Goal: Obtain resource: Obtain resource

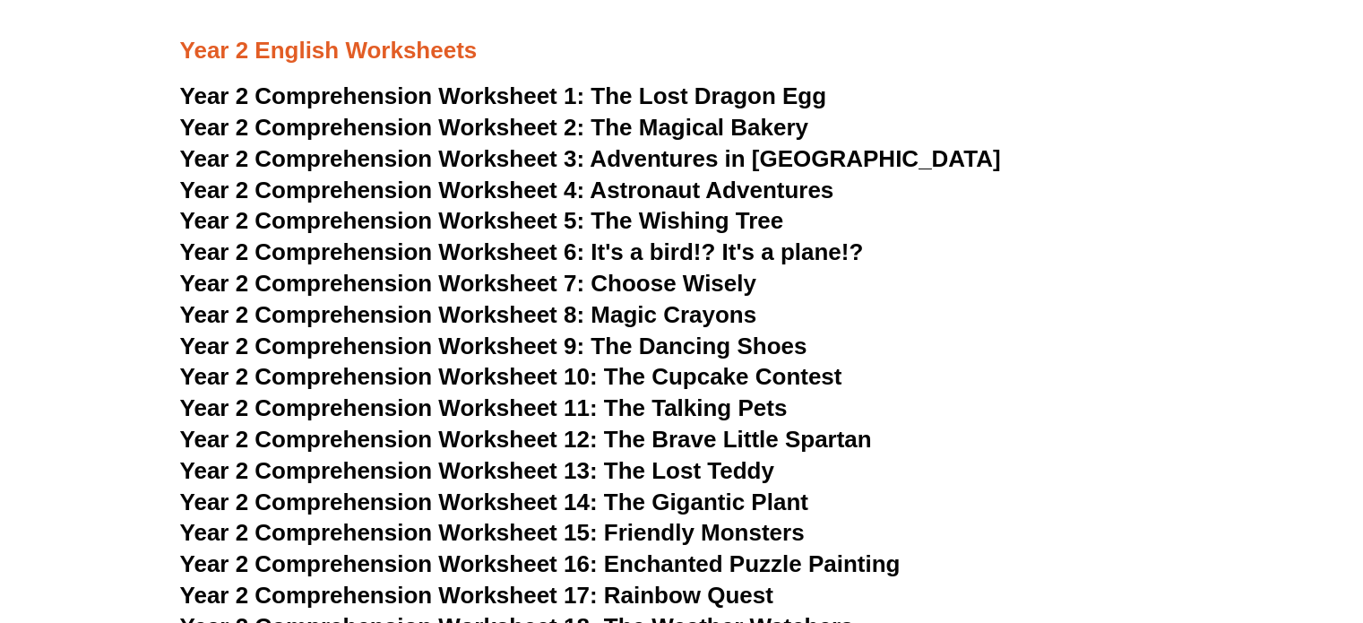
scroll to position [3728, 0]
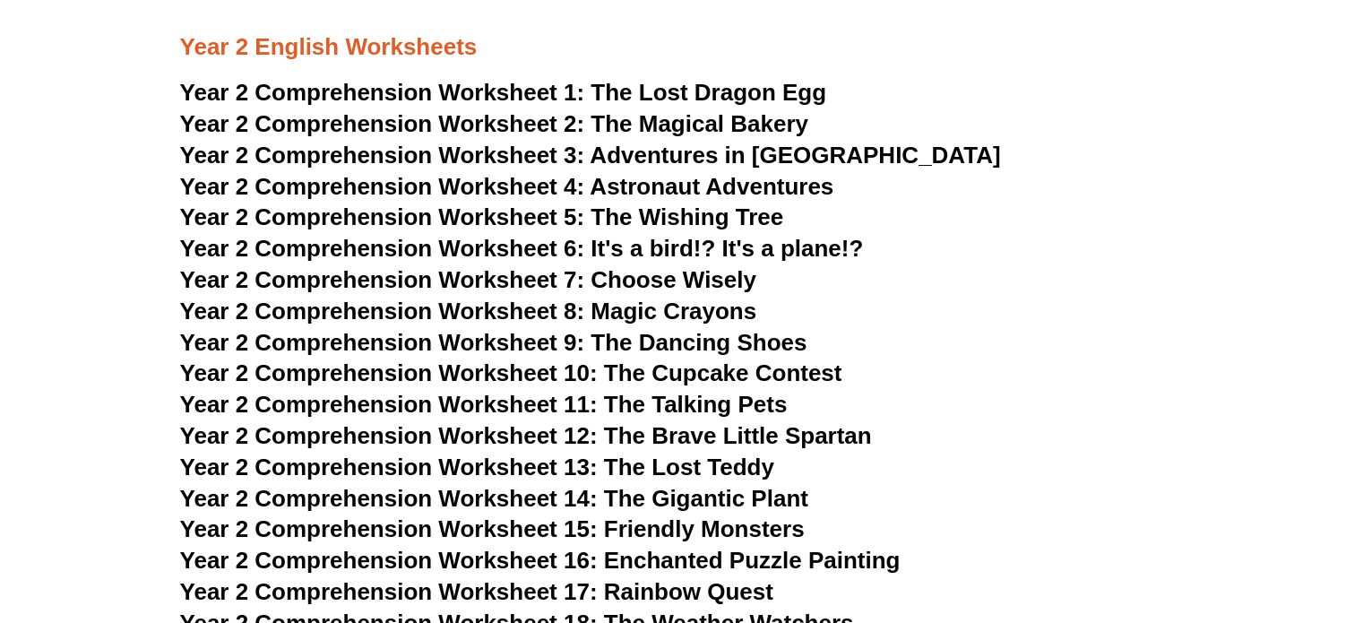
click at [533, 89] on span "Year 2 Comprehension Worksheet 1:" at bounding box center [382, 92] width 405 height 27
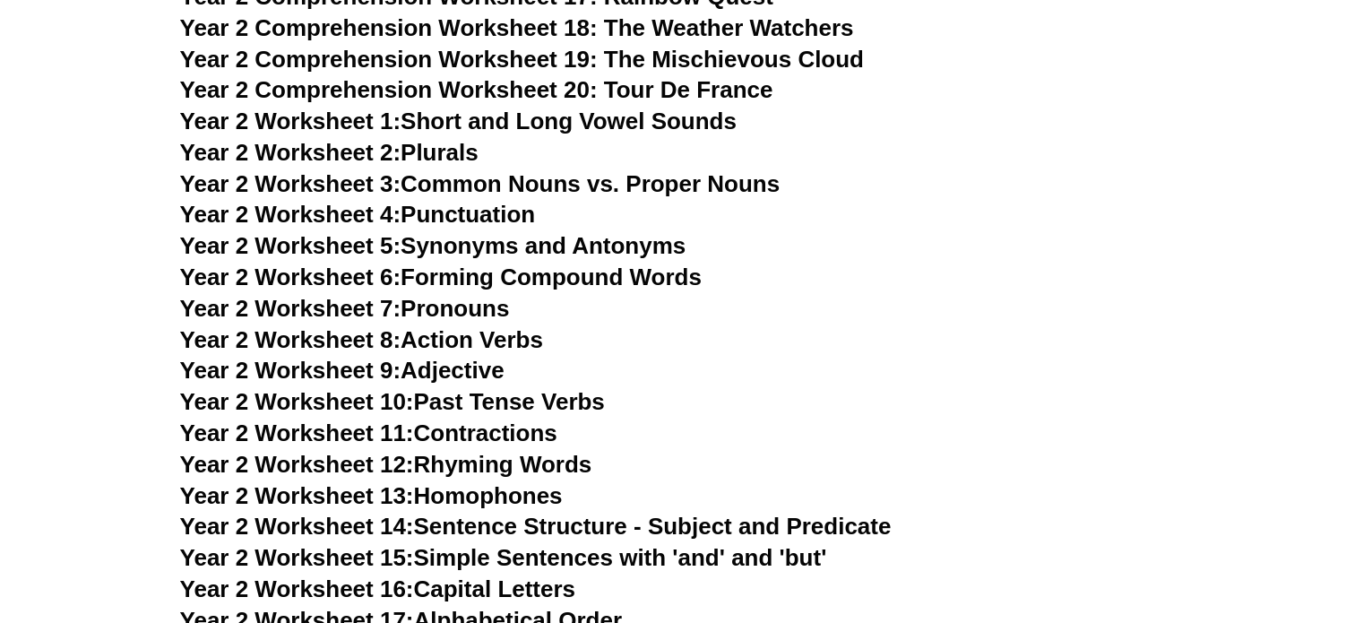
scroll to position [4326, 0]
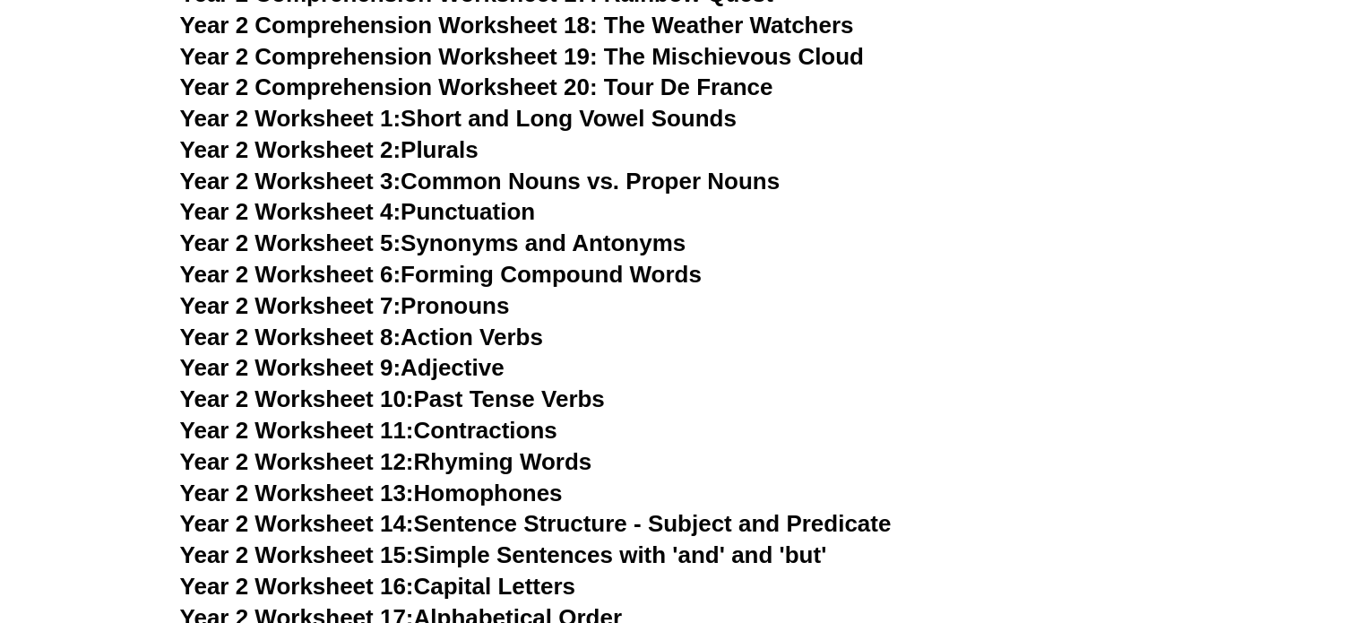
click at [443, 121] on link "Year 2 Worksheet 1: Short and Long Vowel Sounds" at bounding box center [458, 118] width 557 height 27
click at [452, 159] on link "Year 2 Worksheet 2: Plurals" at bounding box center [329, 149] width 298 height 27
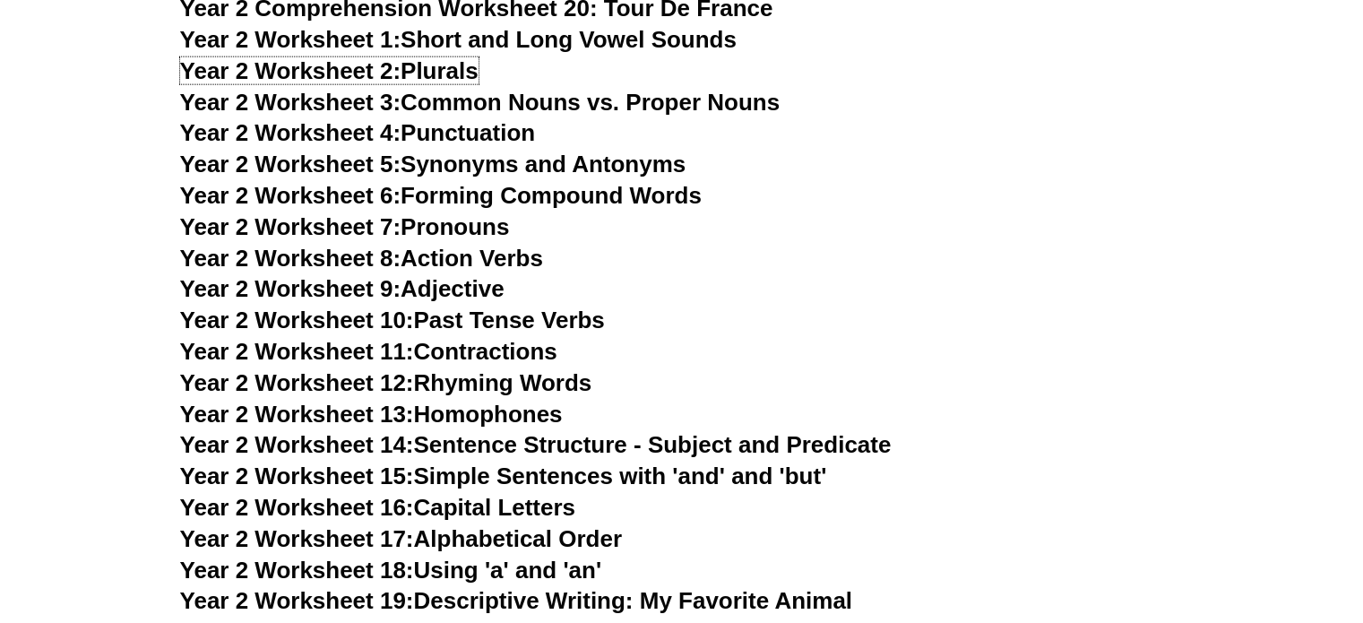
scroll to position [4475, 0]
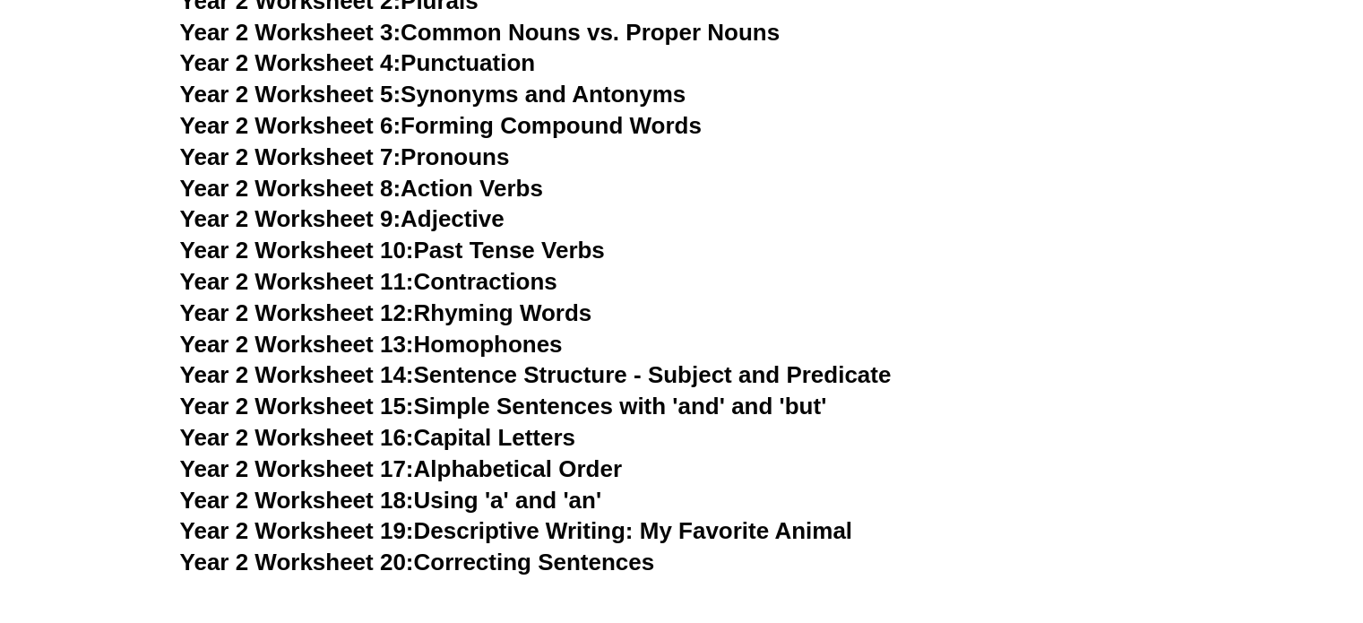
click at [521, 469] on link "Year 2 Worksheet 17: Alphabetical Order" at bounding box center [401, 468] width 442 height 27
click at [544, 566] on link "Year 2 Worksheet 20: Correcting Sentences" at bounding box center [417, 561] width 475 height 27
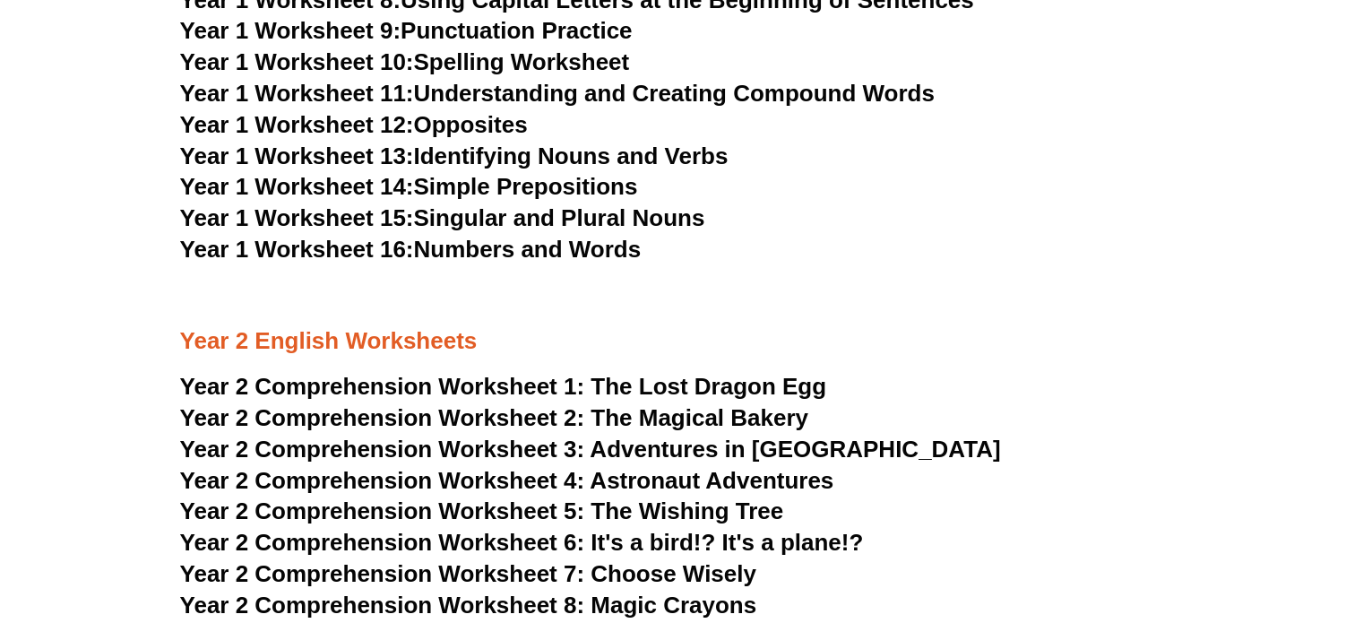
scroll to position [3430, 0]
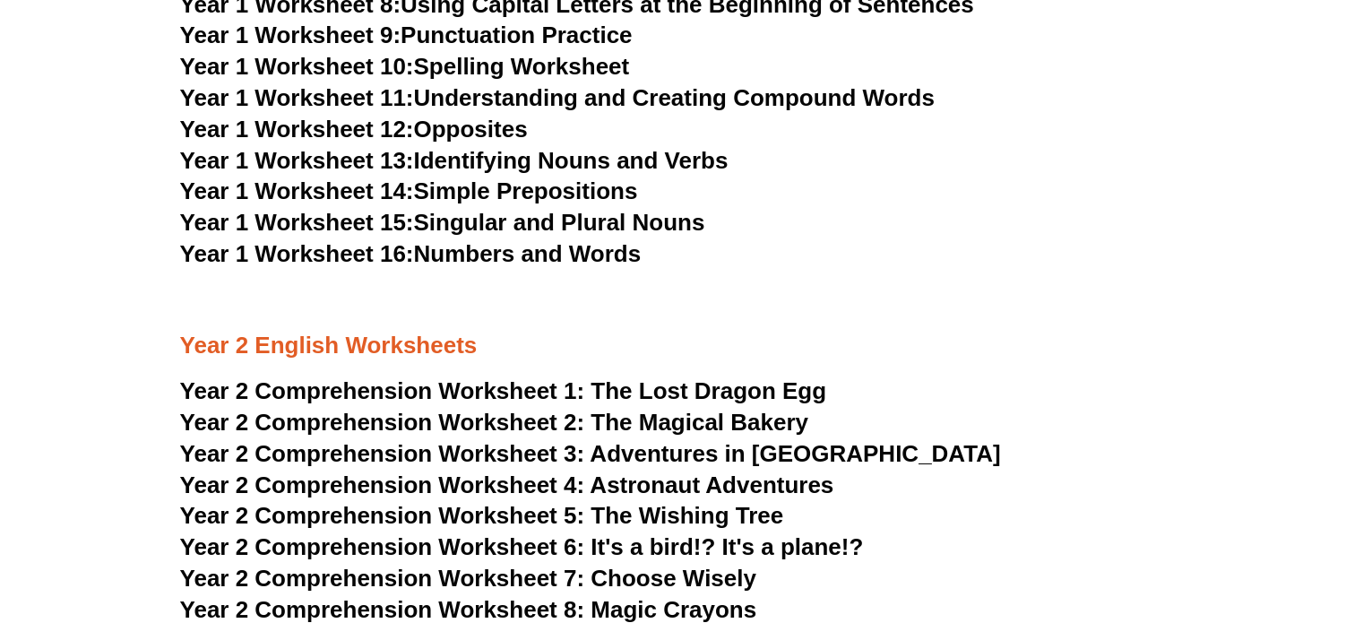
click at [529, 262] on link "Year 1 Worksheet 16: Numbers and Words" at bounding box center [411, 253] width 462 height 27
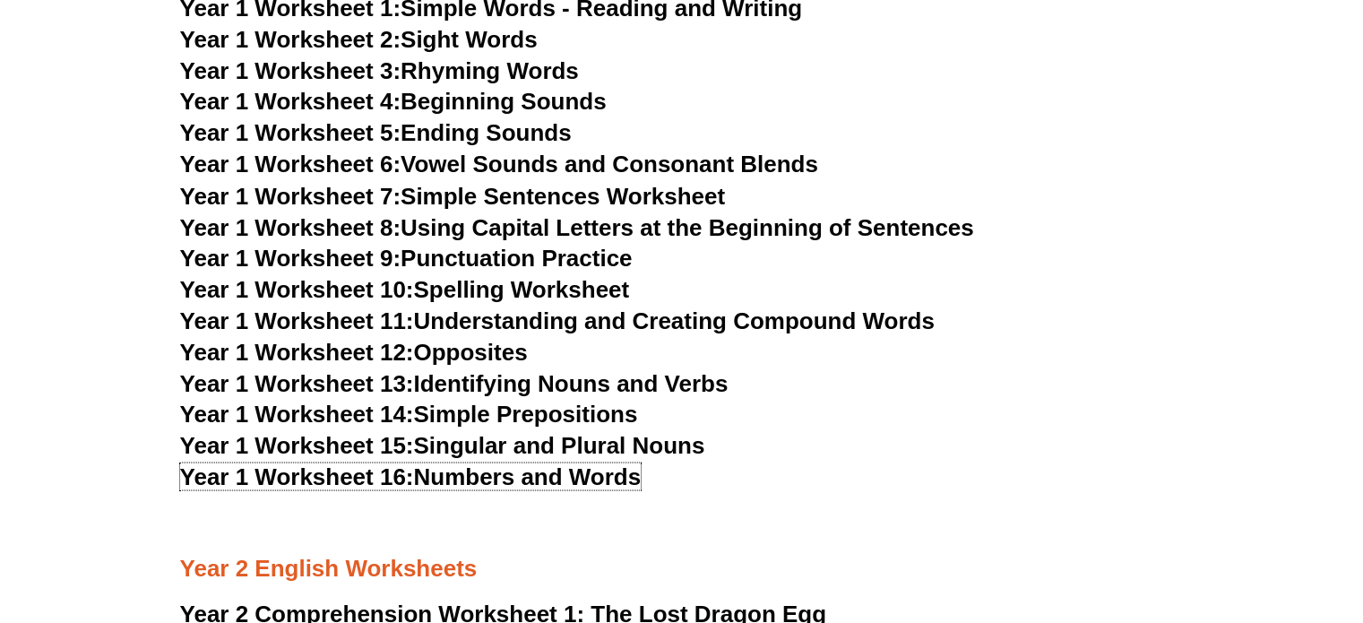
scroll to position [3137, 0]
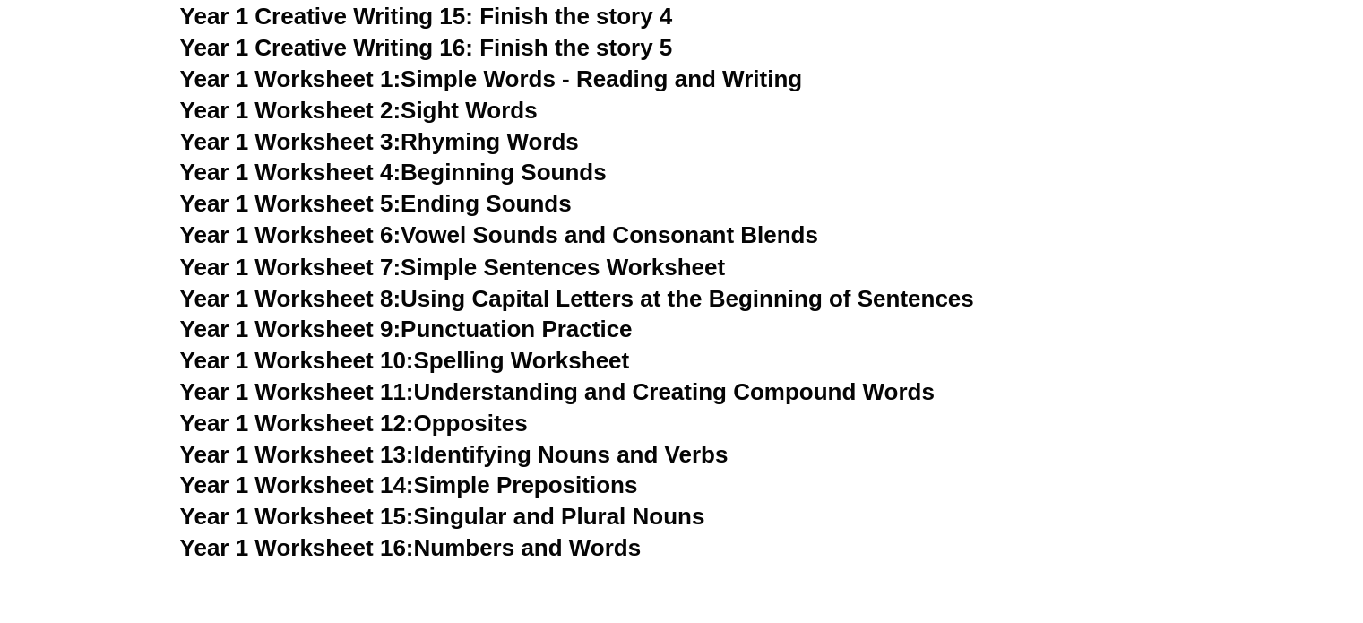
click at [358, 363] on span "Year 1 Worksheet 10:" at bounding box center [297, 359] width 234 height 27
click at [653, 399] on link "Year 1 Worksheet 11: Understanding and Creating Compound Words" at bounding box center [557, 390] width 755 height 27
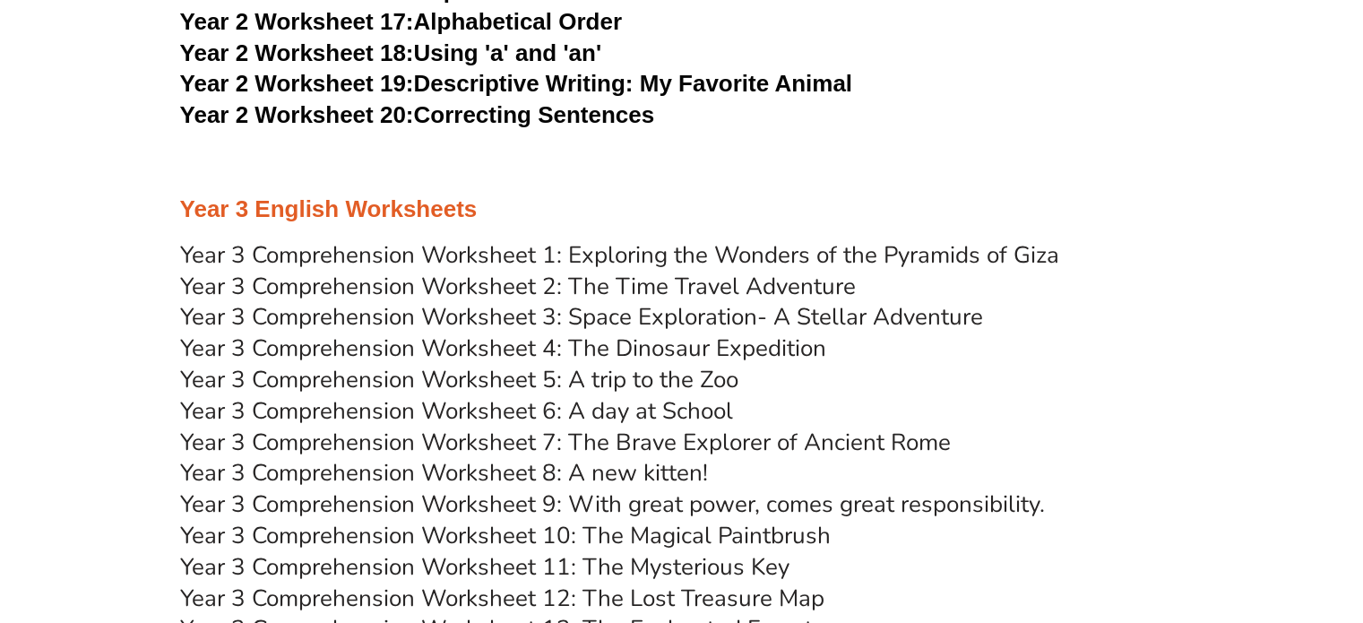
scroll to position [4929, 0]
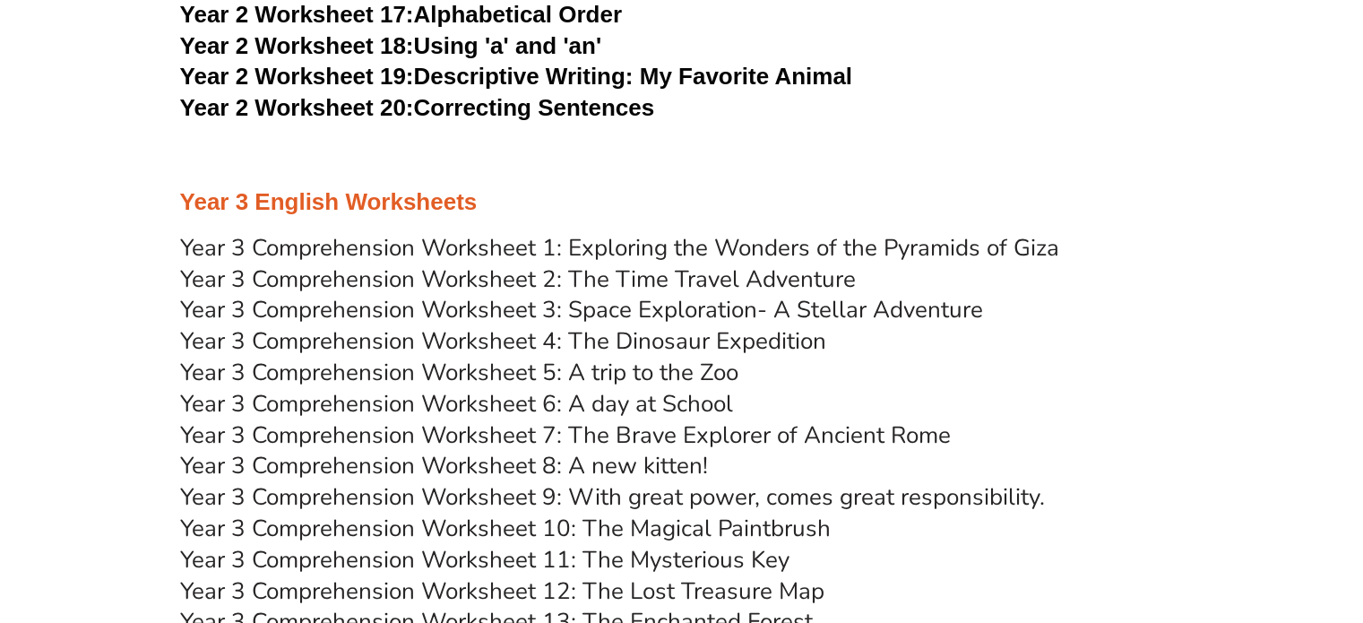
click at [514, 284] on link "Year 3 Comprehension Worksheet 2: The Time Travel Adventure" at bounding box center [518, 278] width 676 height 31
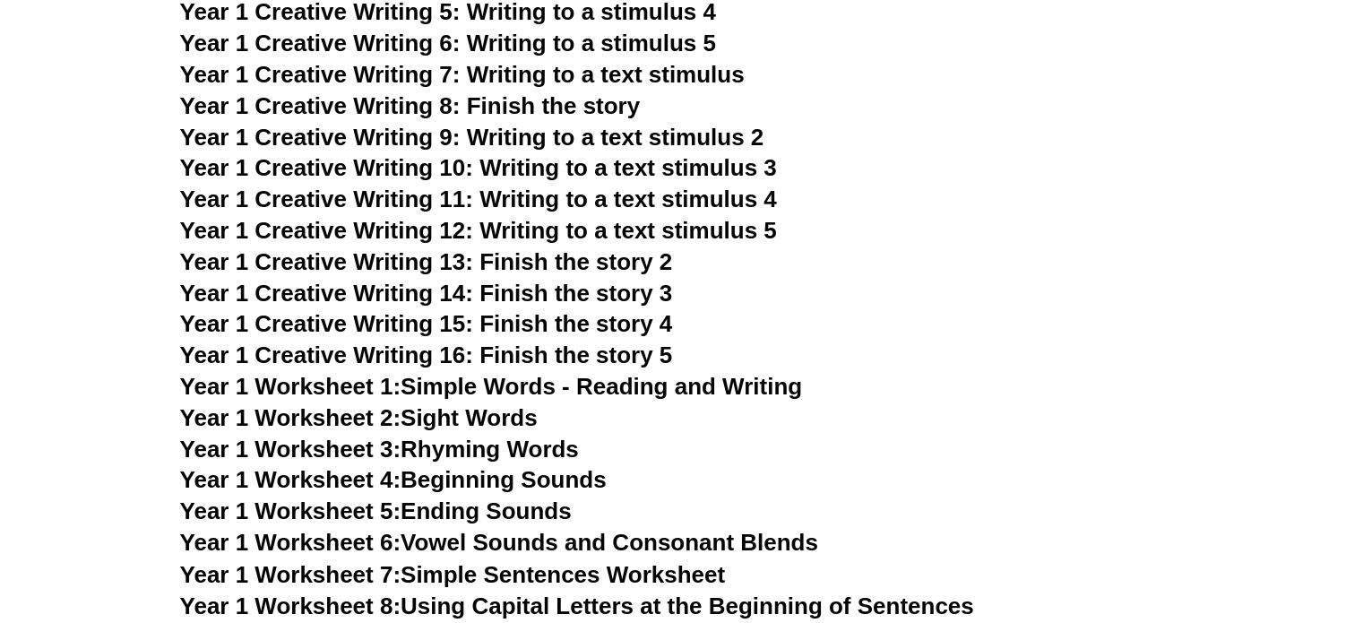
scroll to position [2837, 0]
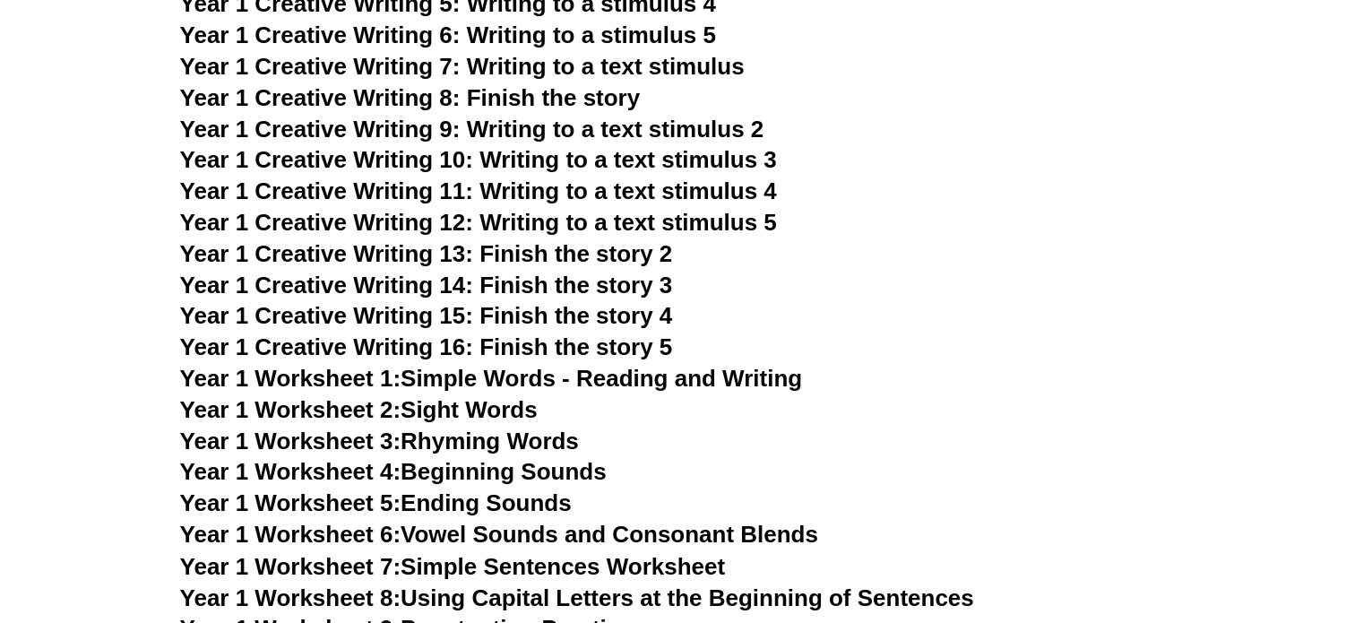
click at [474, 373] on link "Year 1 Worksheet 1: Simple Words - Reading and Writing" at bounding box center [491, 378] width 623 height 27
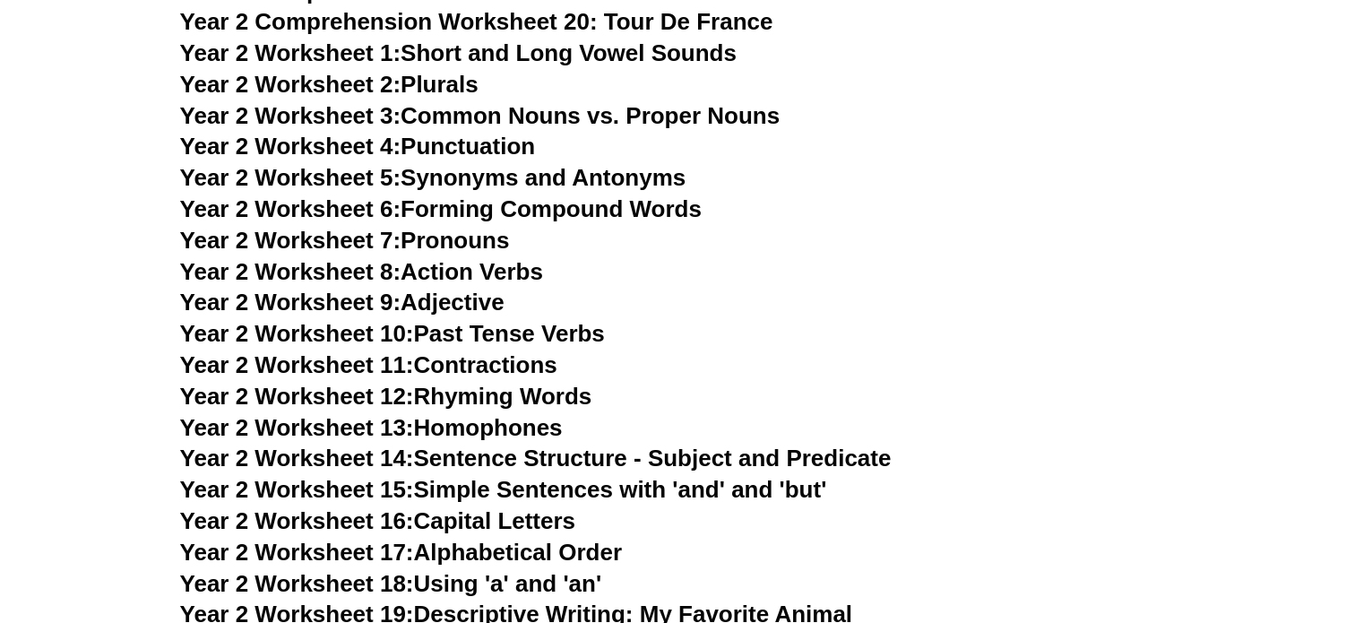
scroll to position [4481, 0]
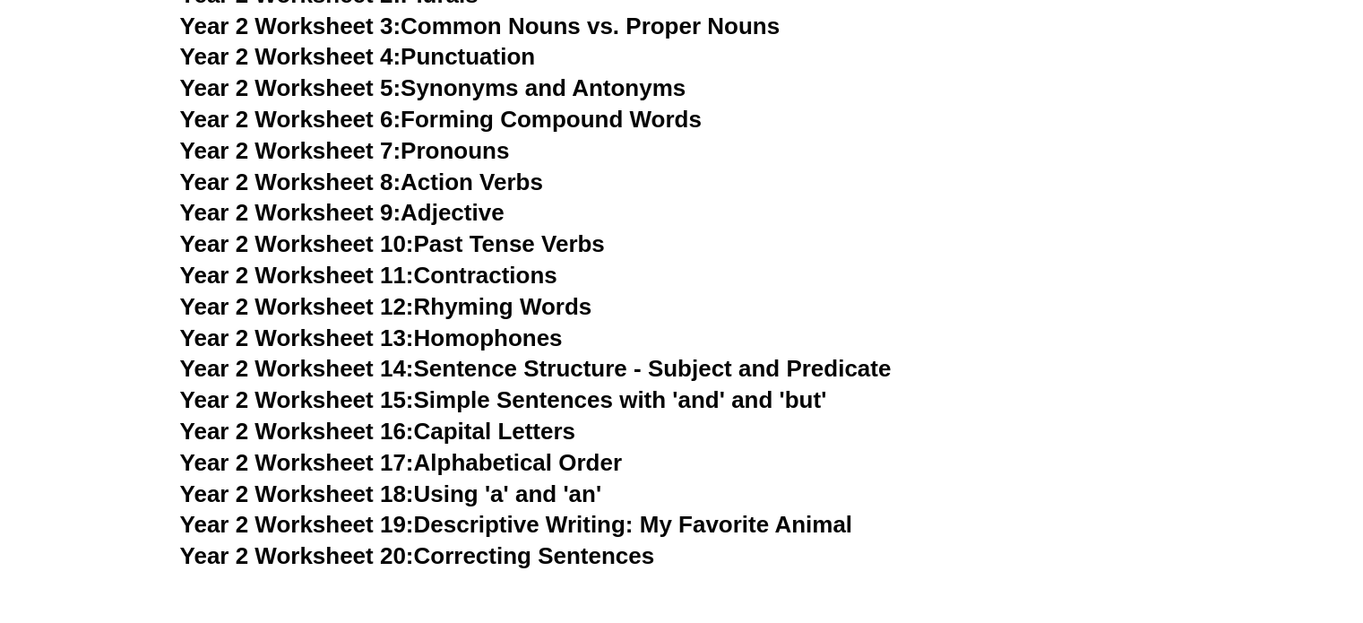
click at [542, 436] on link "Year 2 Worksheet 16: Capital Letters" at bounding box center [377, 431] width 395 height 27
